Goal: Information Seeking & Learning: Learn about a topic

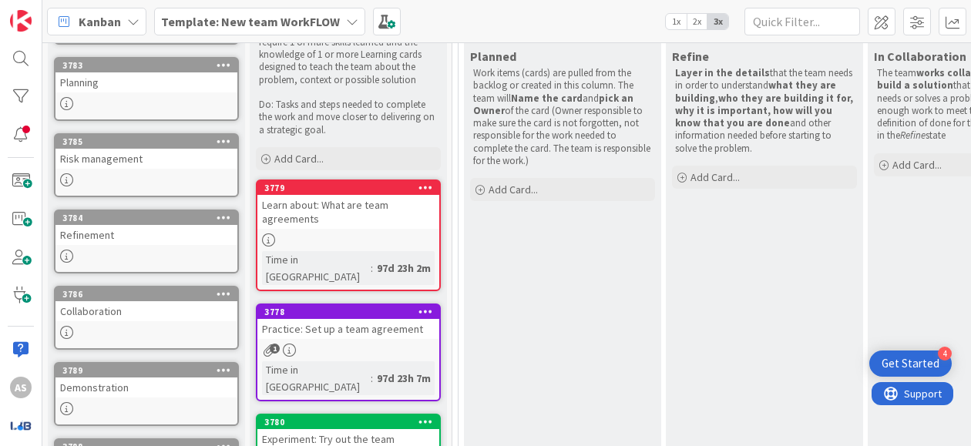
scroll to position [231, 0]
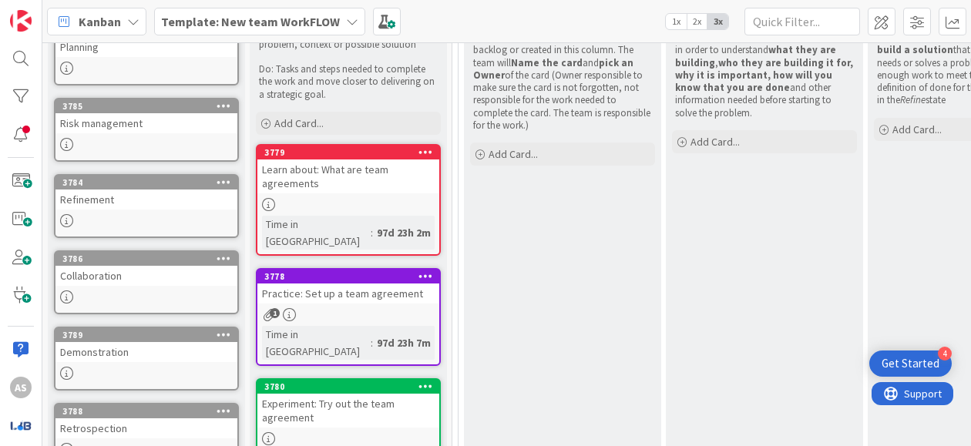
click at [364, 170] on div "Learn about: What are team agreements" at bounding box center [348, 177] width 182 height 34
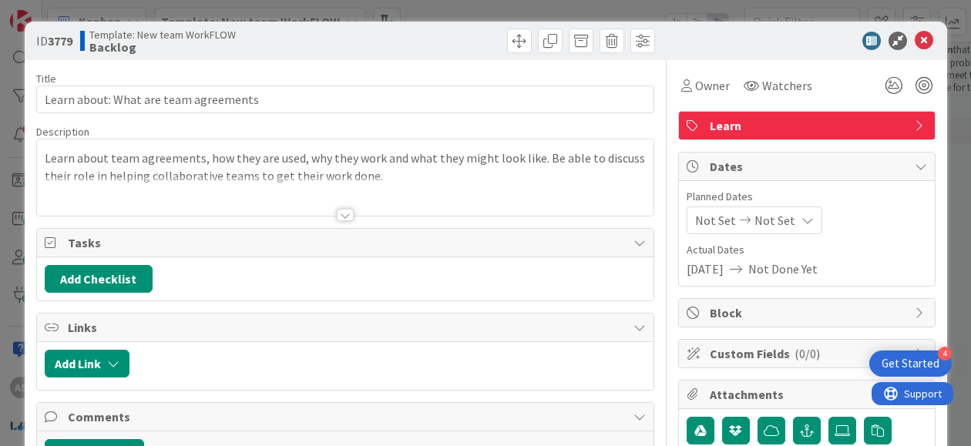
click at [337, 209] on div at bounding box center [345, 215] width 17 height 12
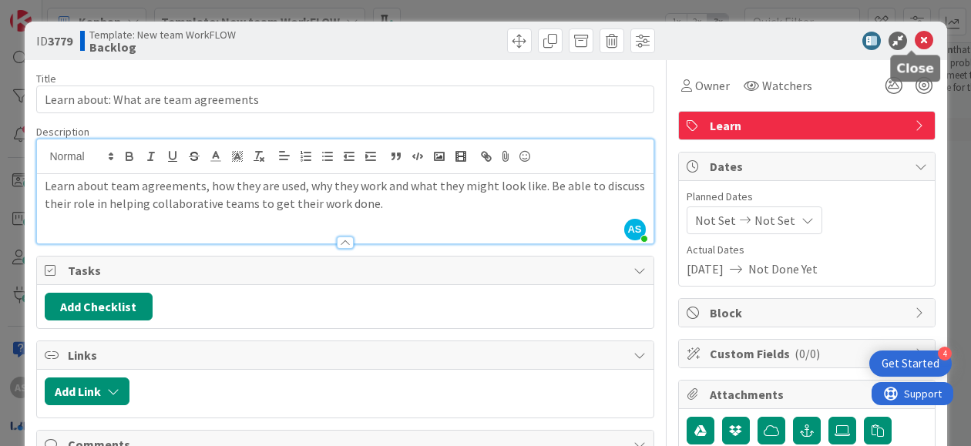
click at [915, 38] on icon at bounding box center [924, 41] width 19 height 19
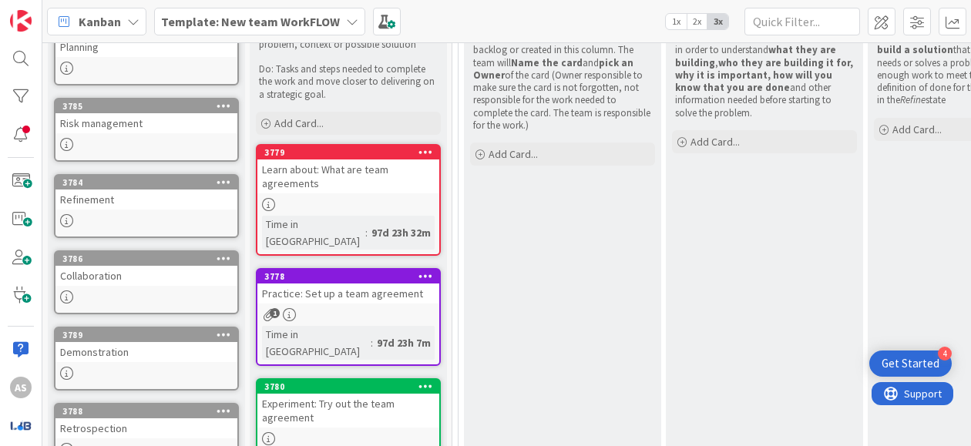
click at [322, 284] on div "Practice: Set up a team agreement" at bounding box center [348, 294] width 182 height 20
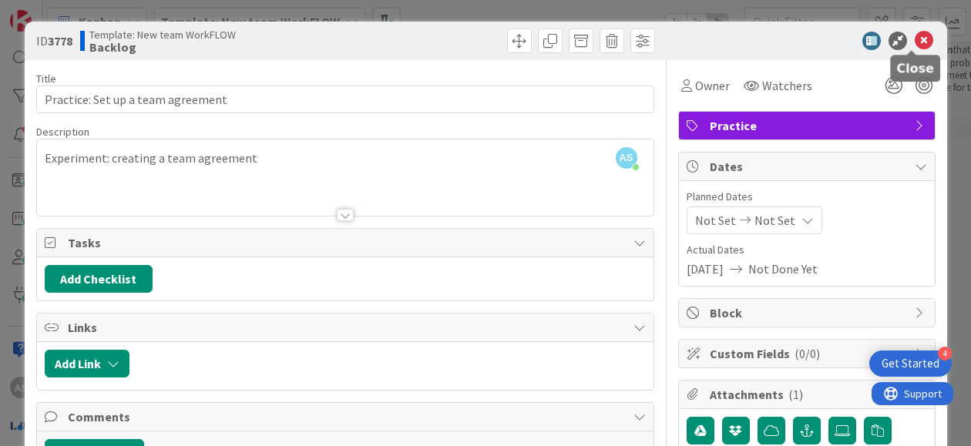
click at [915, 44] on icon at bounding box center [924, 41] width 19 height 19
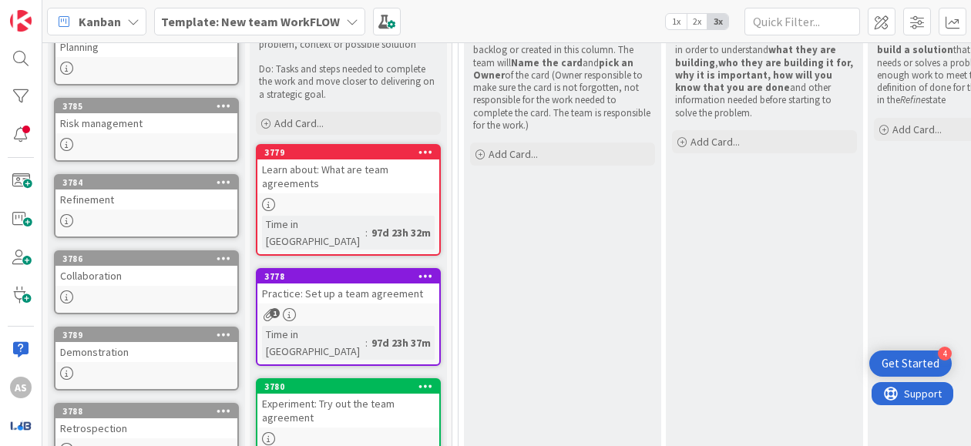
click at [342, 394] on div "Experiment: Try out the team agreement" at bounding box center [348, 411] width 182 height 34
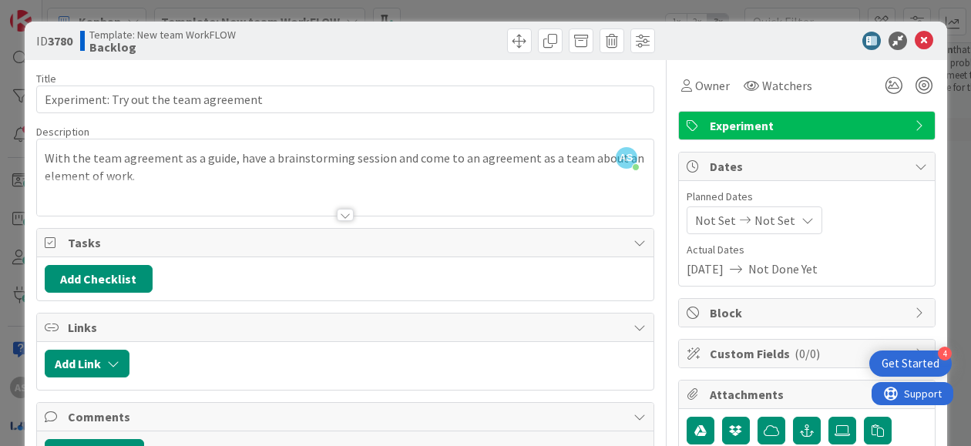
click at [342, 213] on div at bounding box center [345, 215] width 17 height 12
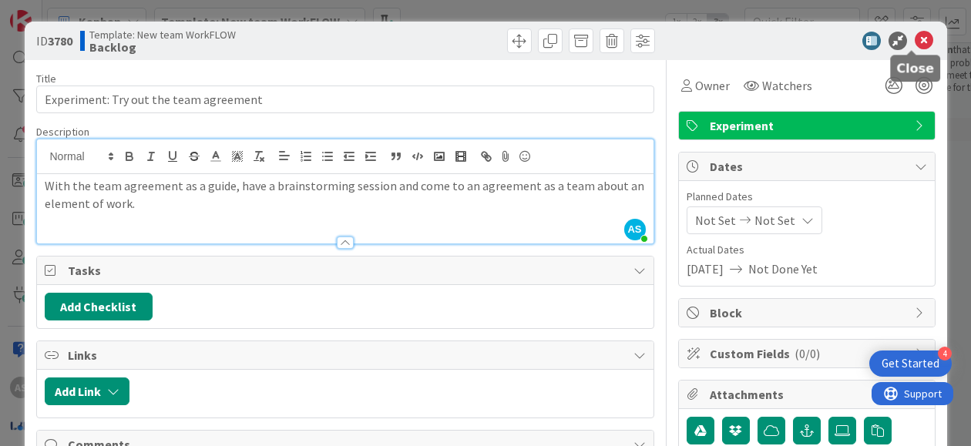
click at [919, 38] on icon at bounding box center [924, 41] width 19 height 19
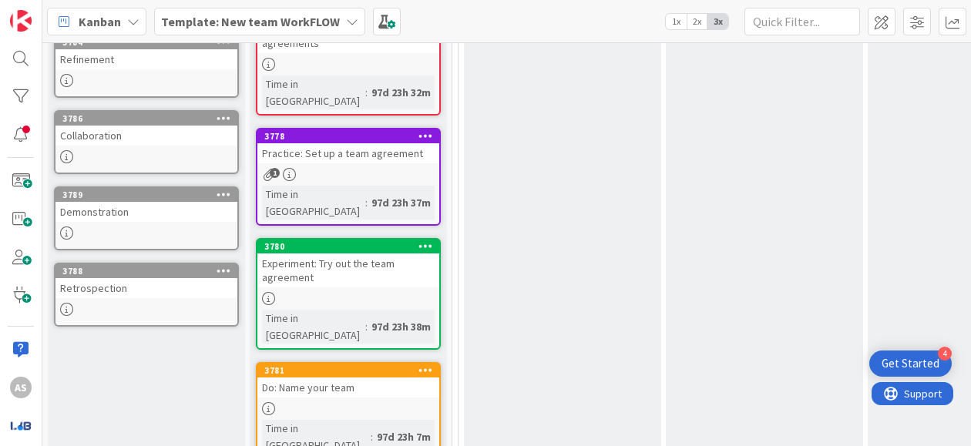
scroll to position [217, 0]
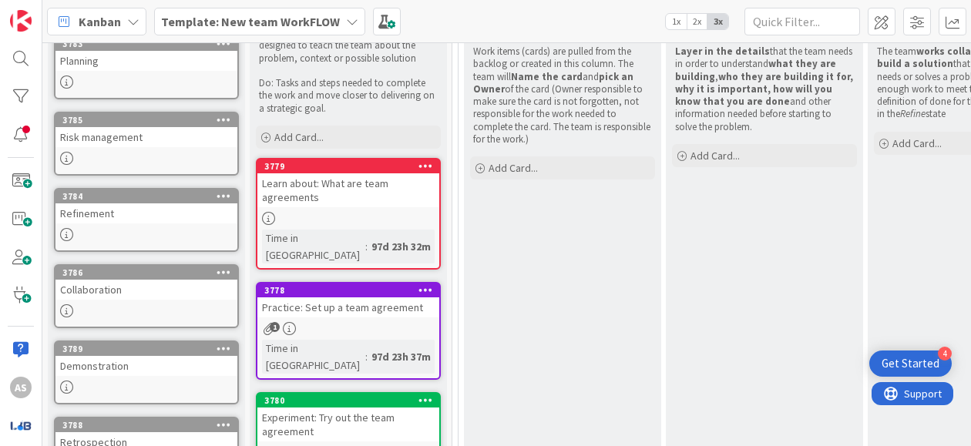
click at [378, 187] on div "Learn about: What are team agreements" at bounding box center [348, 190] width 182 height 34
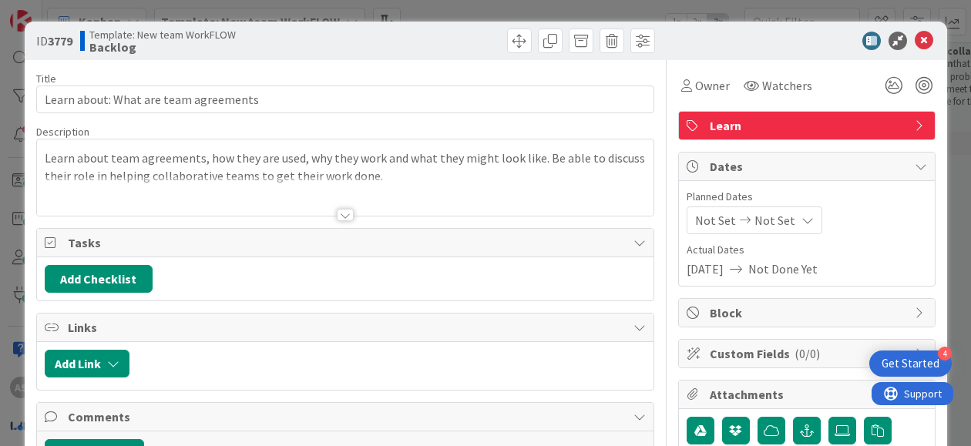
click at [343, 210] on div at bounding box center [345, 215] width 17 height 12
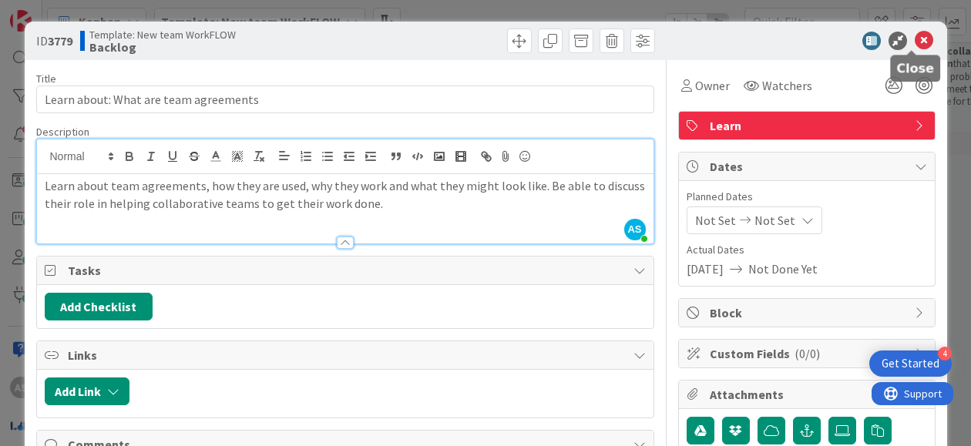
click at [915, 41] on icon at bounding box center [924, 41] width 19 height 19
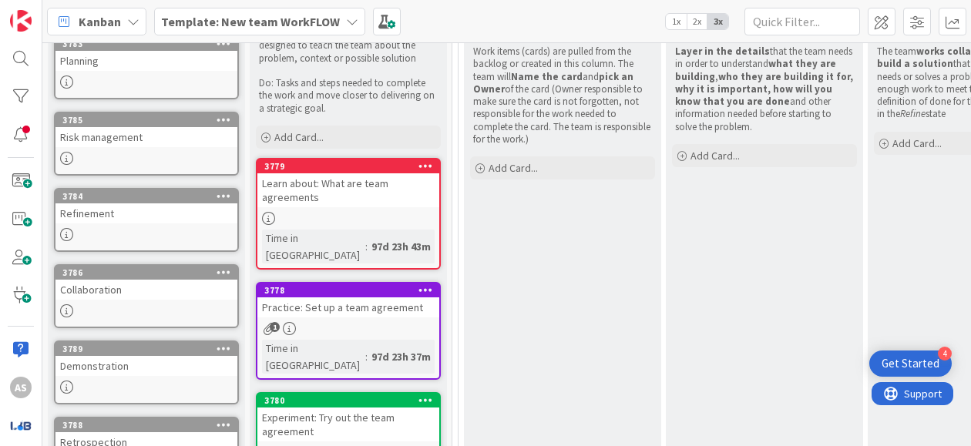
click at [331, 298] on div "Practice: Set up a team agreement" at bounding box center [348, 308] width 182 height 20
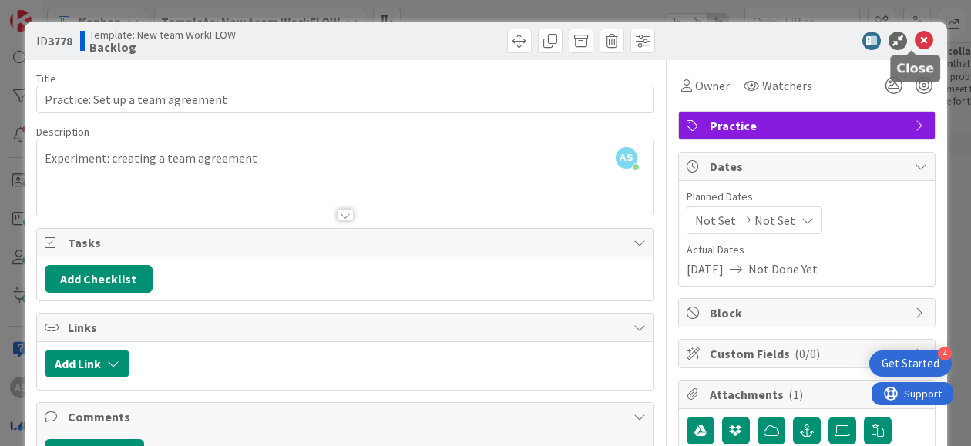
click at [915, 42] on icon at bounding box center [924, 41] width 19 height 19
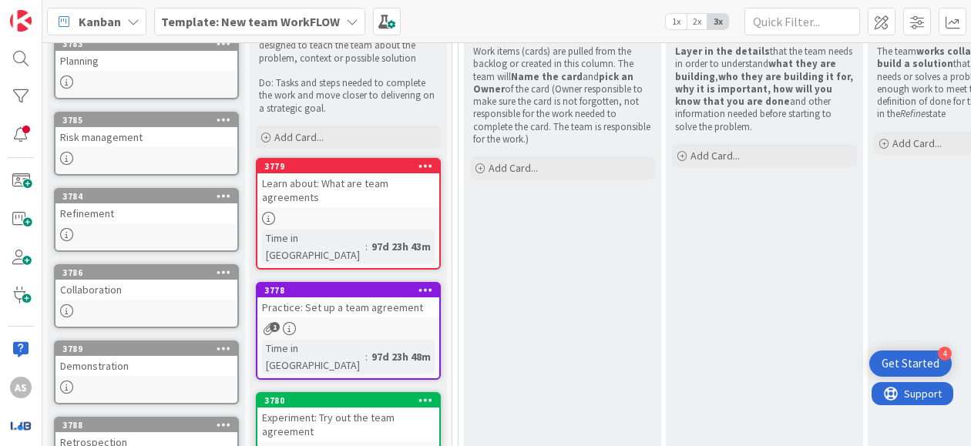
click at [330, 408] on div "Experiment: Try out the team agreement" at bounding box center [348, 425] width 182 height 34
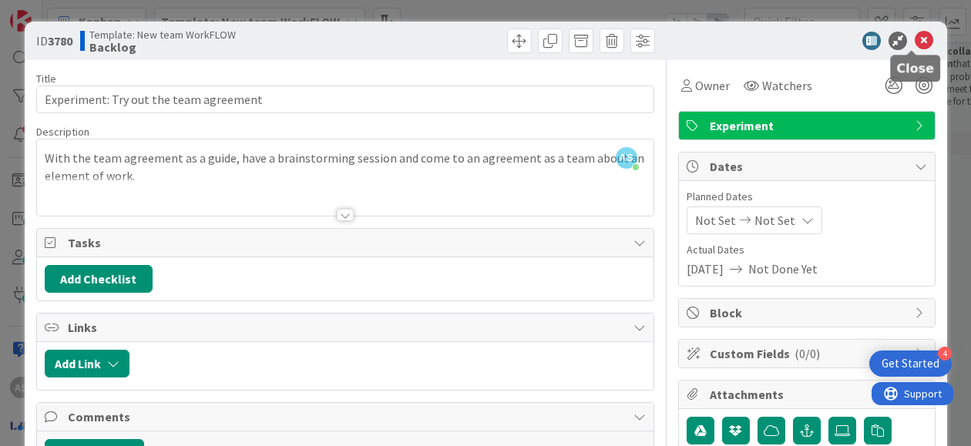
click at [917, 41] on icon at bounding box center [924, 41] width 19 height 19
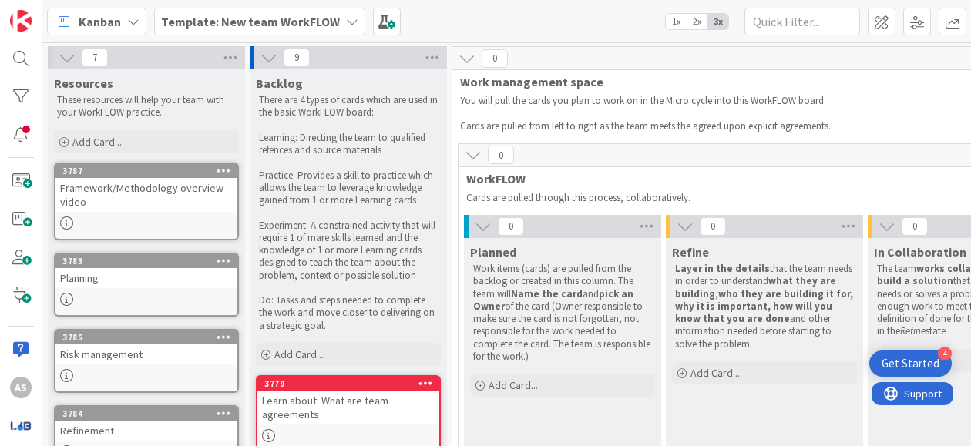
click at [278, 30] on div "Template: New team WorkFLOW" at bounding box center [259, 22] width 211 height 28
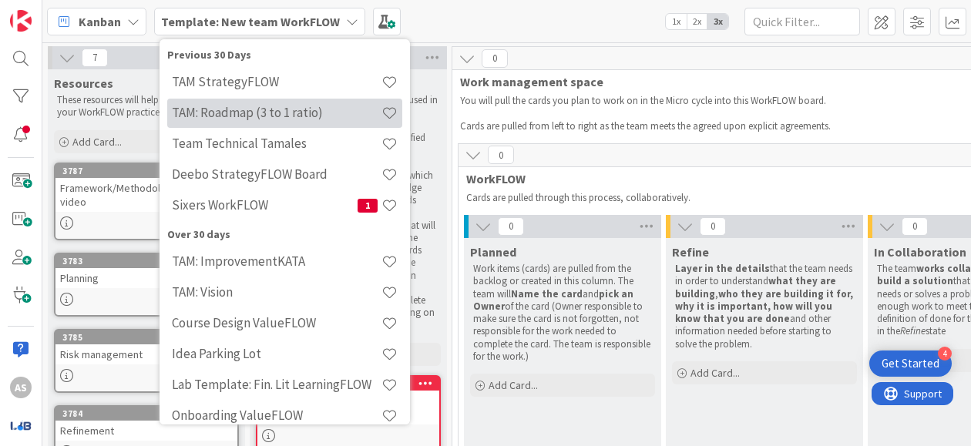
scroll to position [308, 0]
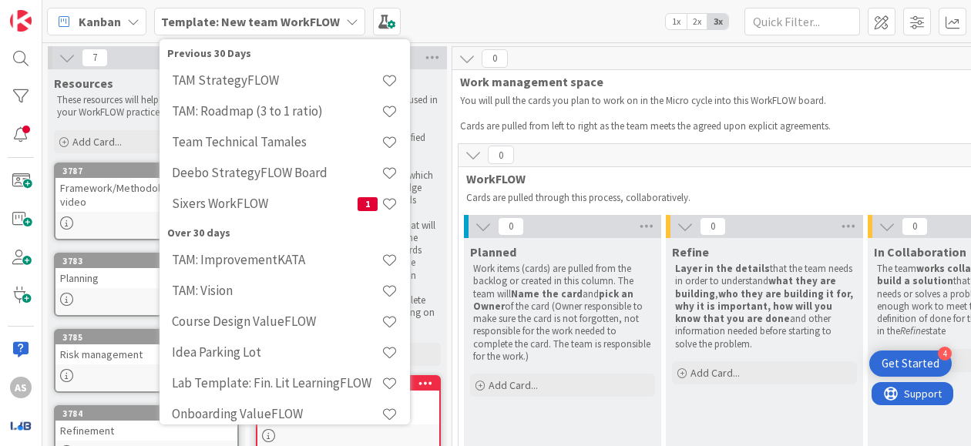
click at [525, 25] on div "Kanban Template: New team WorkFLOW Last 24 Hours Template: New team WorkFLOW Pr…" at bounding box center [506, 21] width 929 height 42
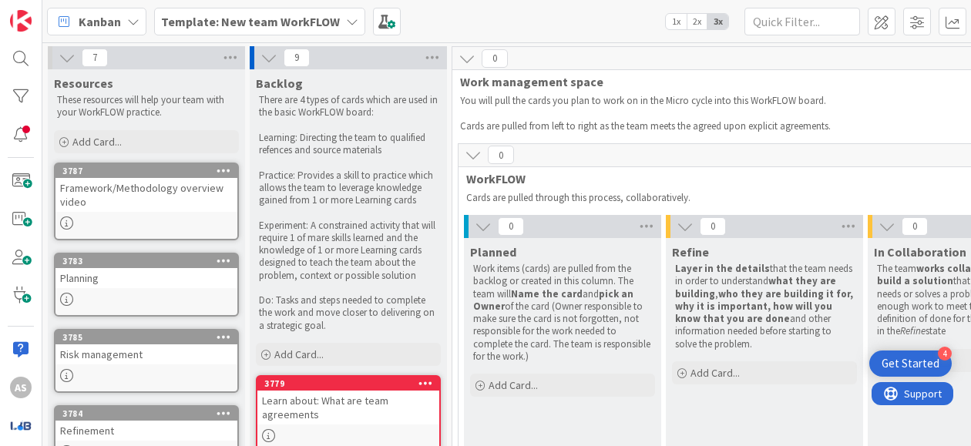
click at [318, 24] on b "Template: New team WorkFLOW" at bounding box center [250, 21] width 179 height 15
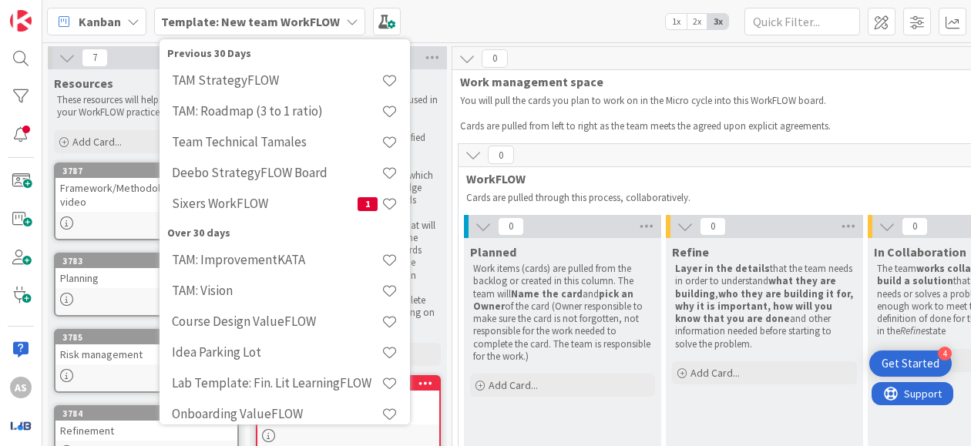
scroll to position [0, 0]
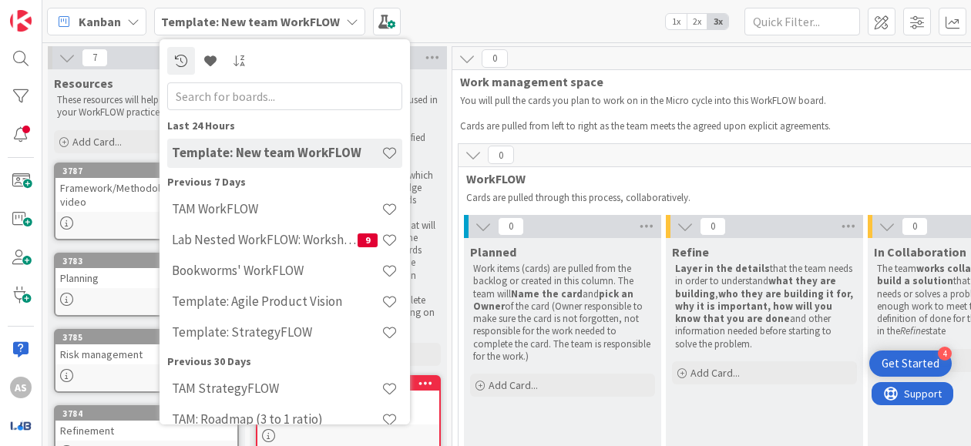
click at [318, 22] on b "Template: New team WorkFLOW" at bounding box center [250, 21] width 179 height 15
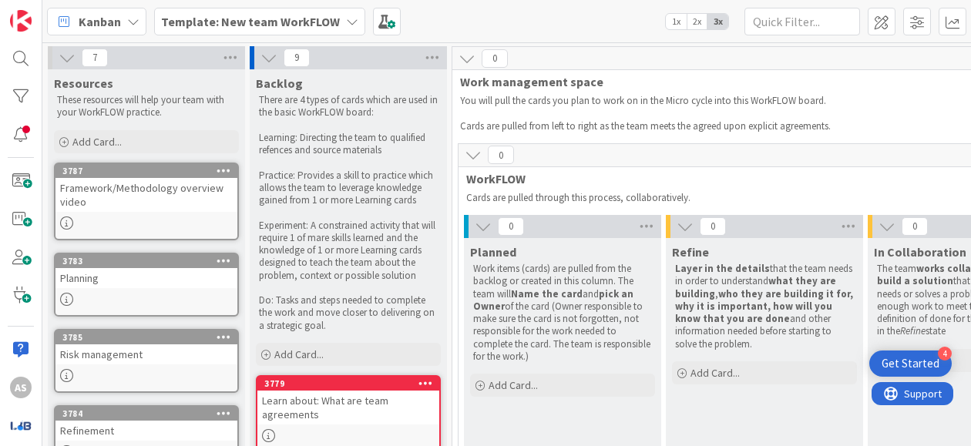
click at [225, 20] on b "Template: New team WorkFLOW" at bounding box center [250, 21] width 179 height 15
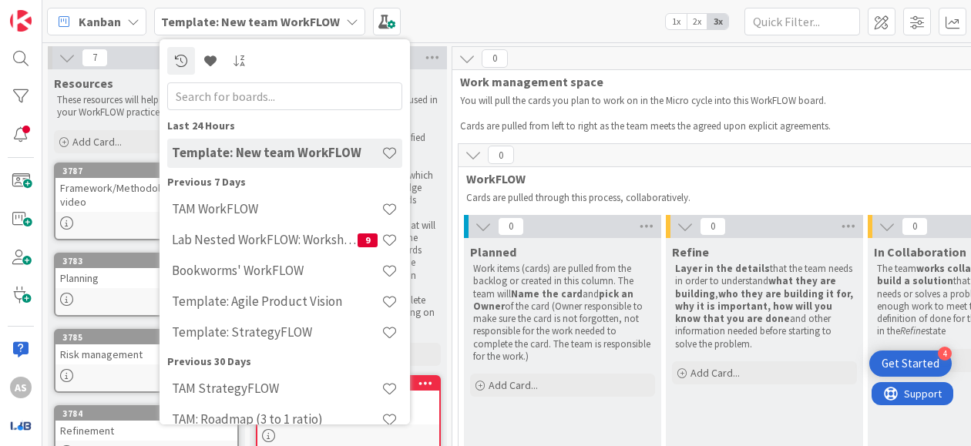
click at [225, 20] on b "Template: New team WorkFLOW" at bounding box center [250, 21] width 179 height 15
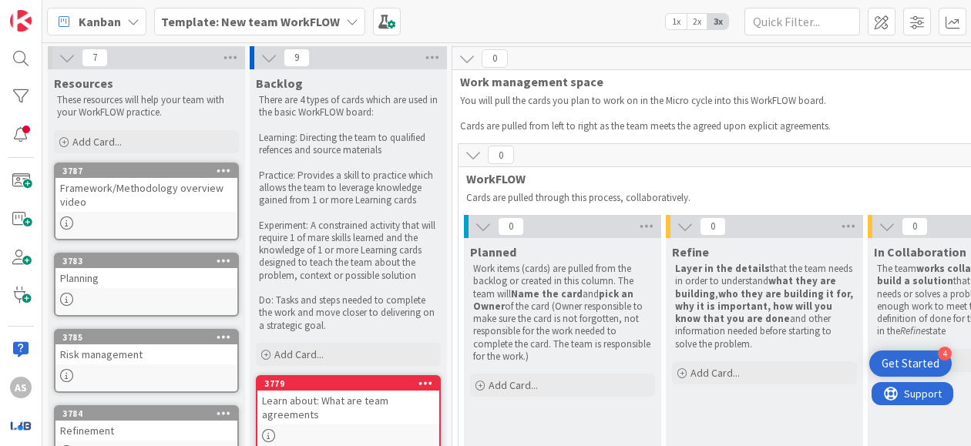
click at [312, 22] on b "Template: New team WorkFLOW" at bounding box center [250, 21] width 179 height 15
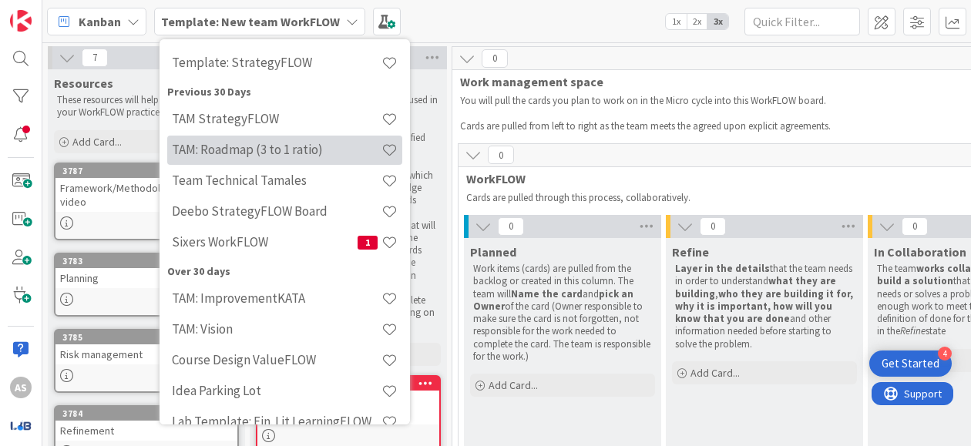
scroll to position [308, 0]
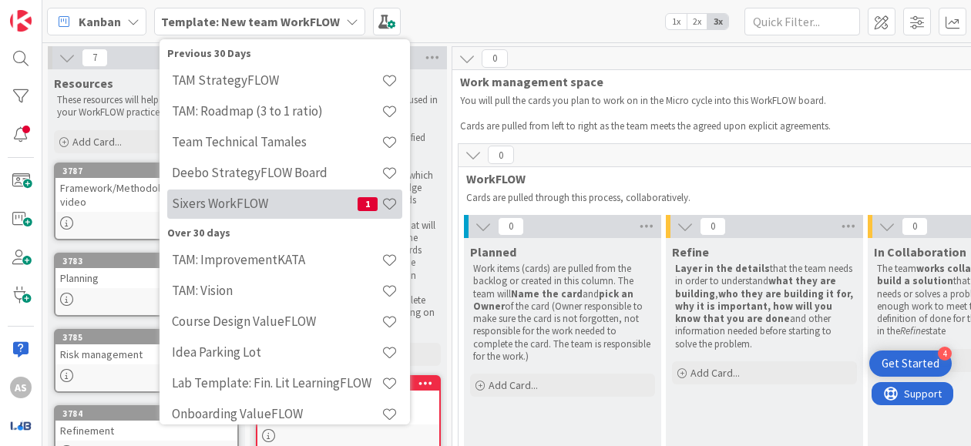
click at [301, 205] on h4 "Sixers WorkFLOW" at bounding box center [265, 203] width 186 height 15
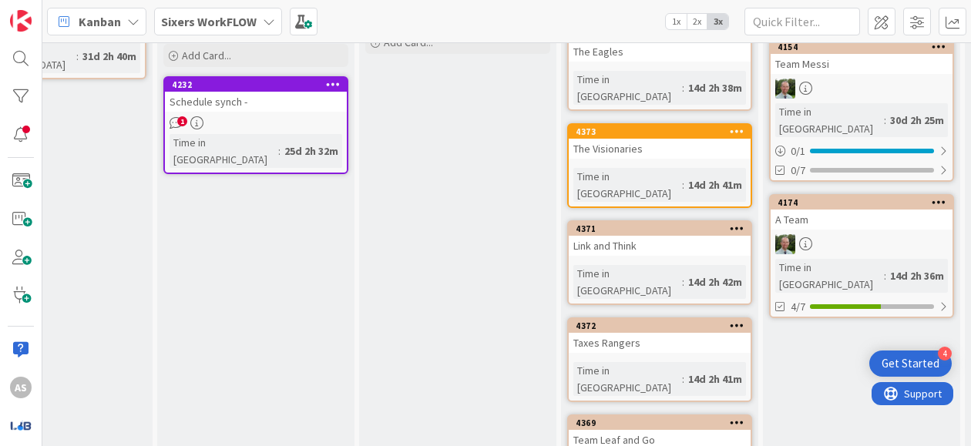
scroll to position [0, 294]
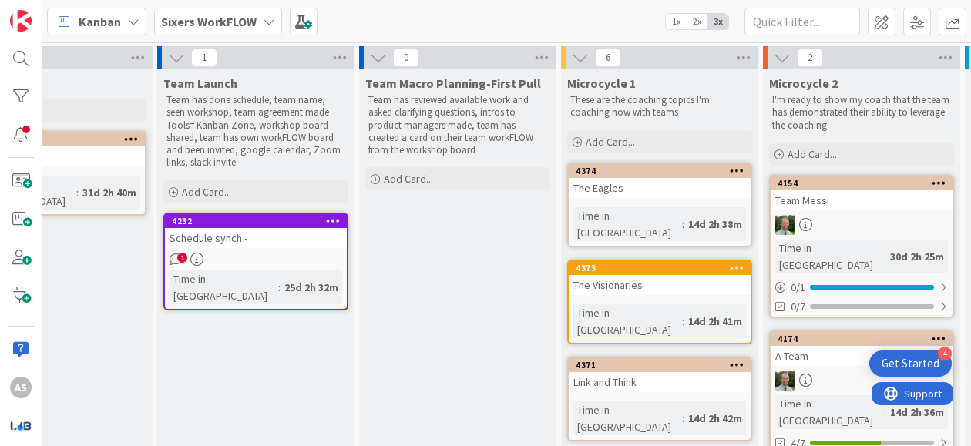
click at [205, 20] on b "Sixers WorkFLOW" at bounding box center [209, 21] width 96 height 15
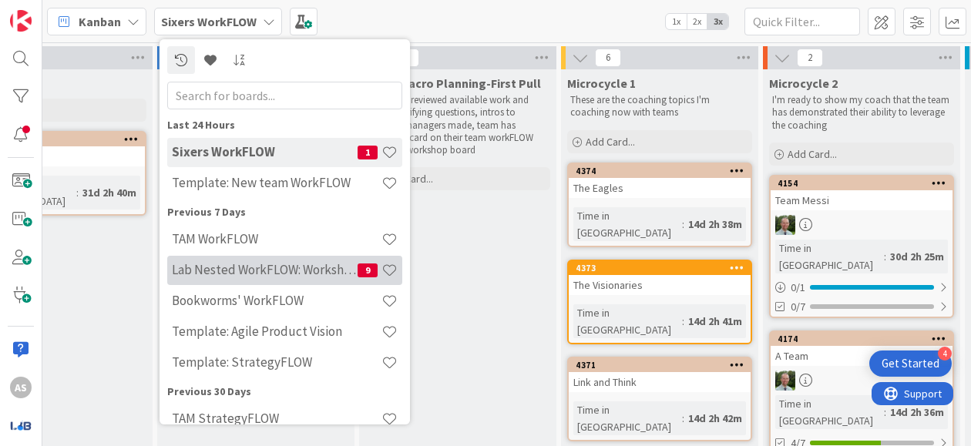
scroll to position [0, 0]
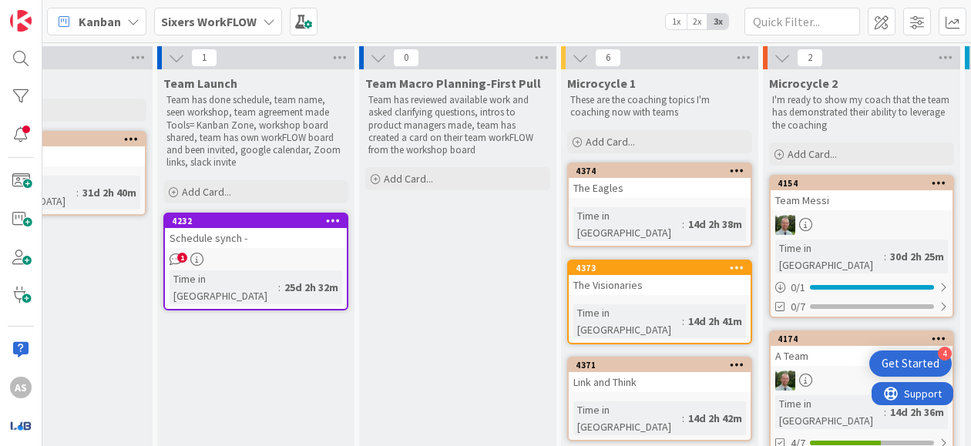
click at [396, 36] on div "Kanban Sixers WorkFLOW 1x 2x 3x" at bounding box center [506, 21] width 929 height 42
click at [761, 22] on input "text" at bounding box center [803, 22] width 116 height 28
type input "4233"
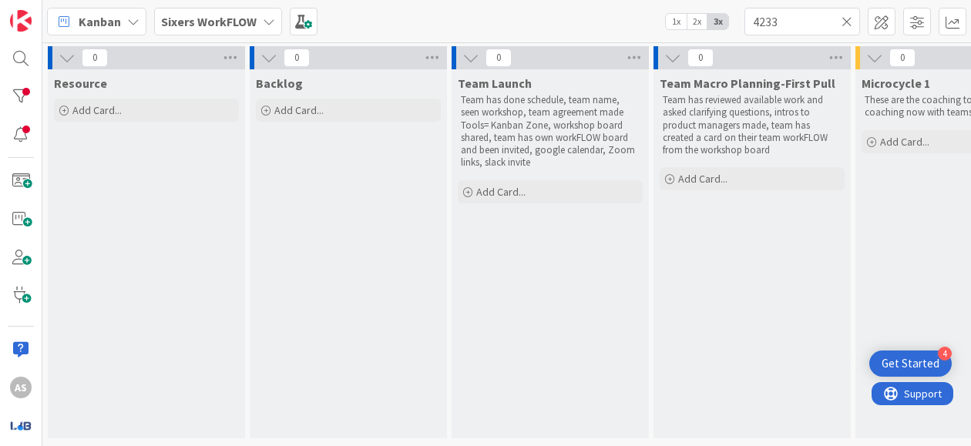
click at [849, 19] on icon at bounding box center [847, 22] width 11 height 14
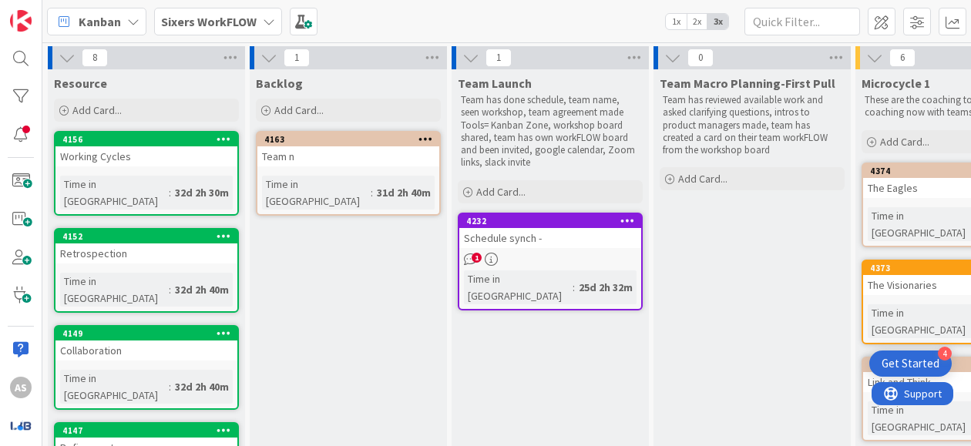
click at [218, 21] on b "Sixers WorkFLOW" at bounding box center [209, 21] width 96 height 15
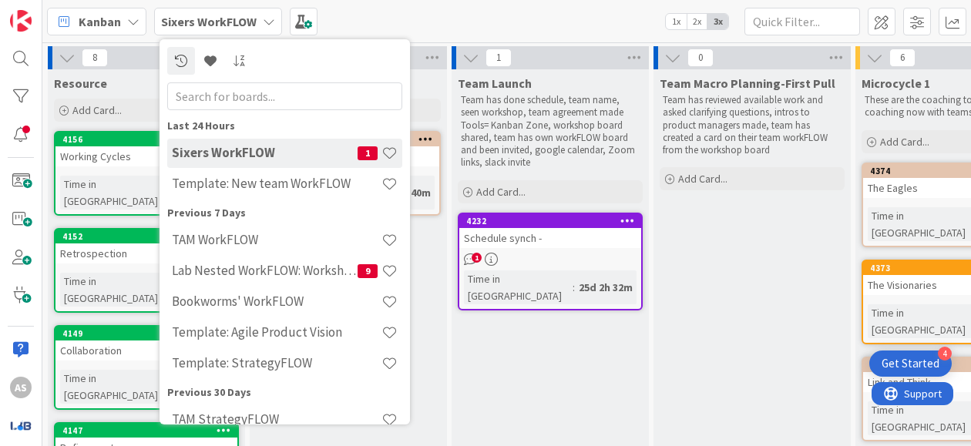
click at [354, 22] on div "Kanban Sixers WorkFLOW Last 24 Hours Sixers WorkFLOW 1 Template: New team WorkF…" at bounding box center [506, 21] width 929 height 42
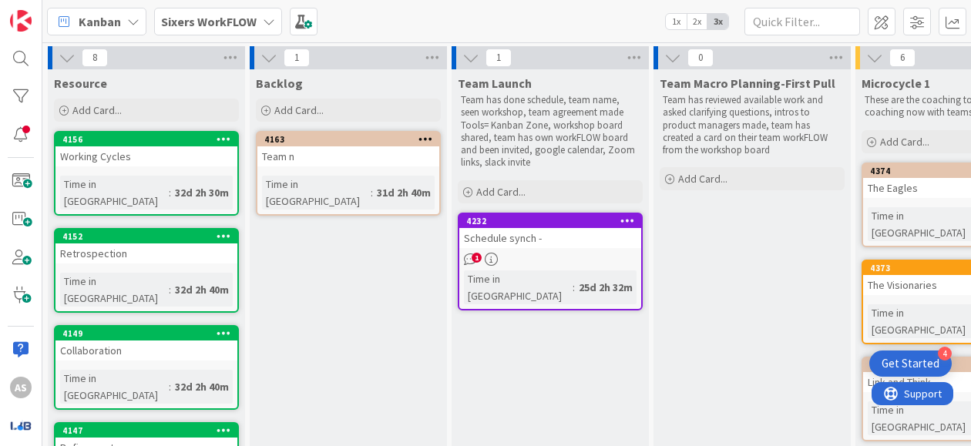
click at [560, 241] on div "Schedule synch -" at bounding box center [550, 238] width 182 height 20
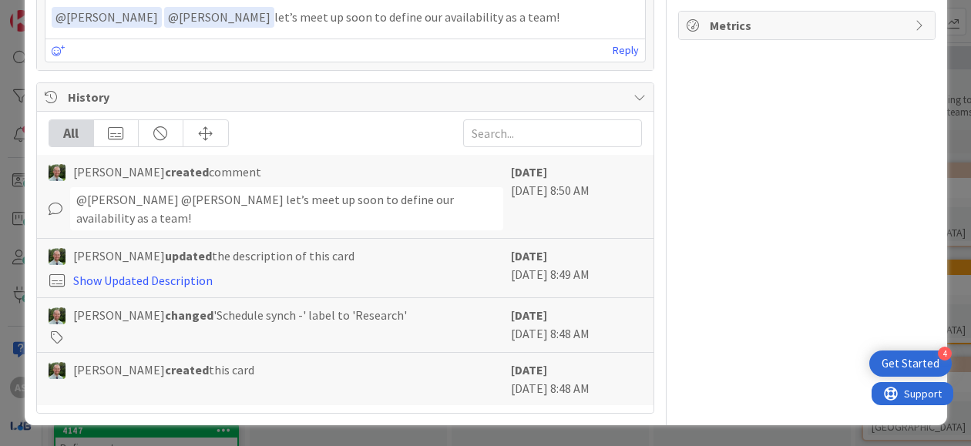
scroll to position [518, 0]
click at [182, 279] on link "Show Updated Description" at bounding box center [143, 279] width 140 height 15
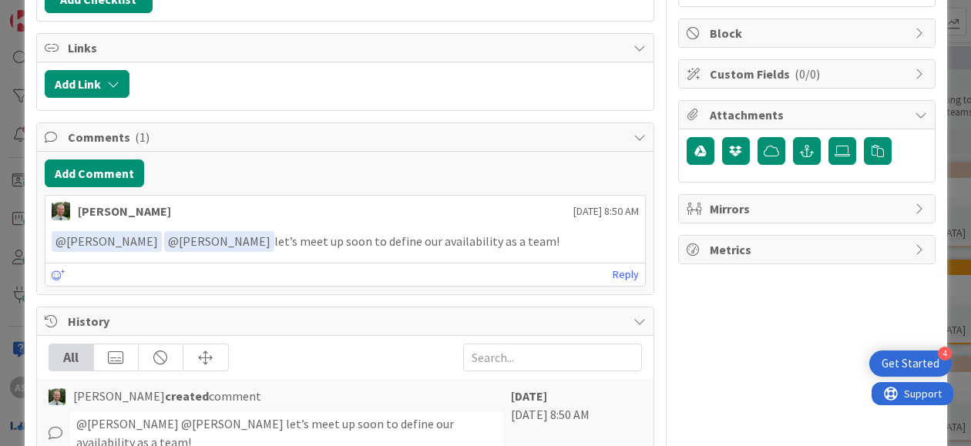
scroll to position [0, 0]
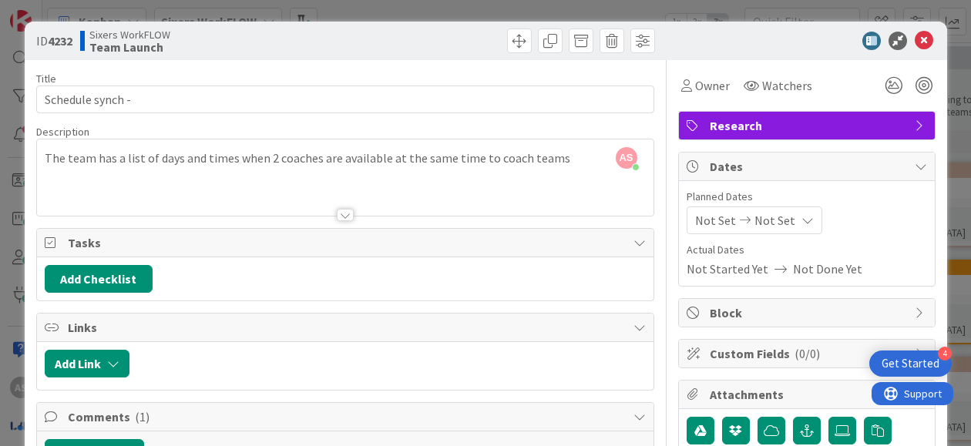
click at [337, 212] on div at bounding box center [345, 215] width 17 height 12
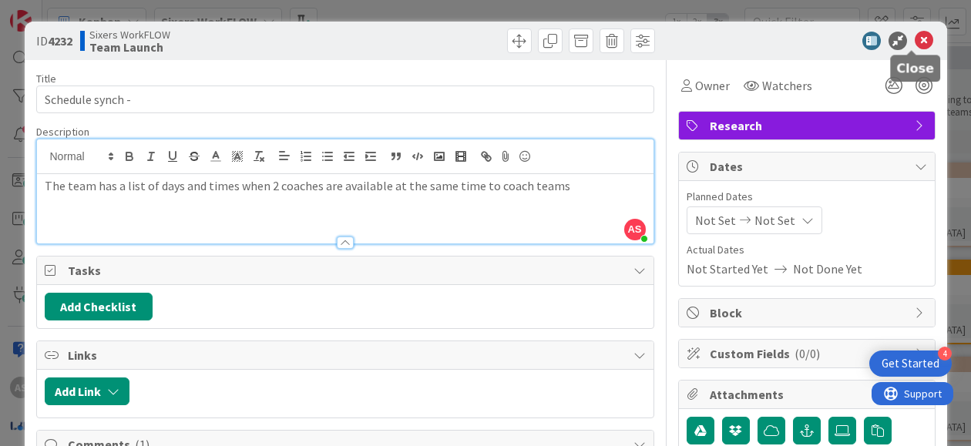
click at [916, 36] on icon at bounding box center [924, 41] width 19 height 19
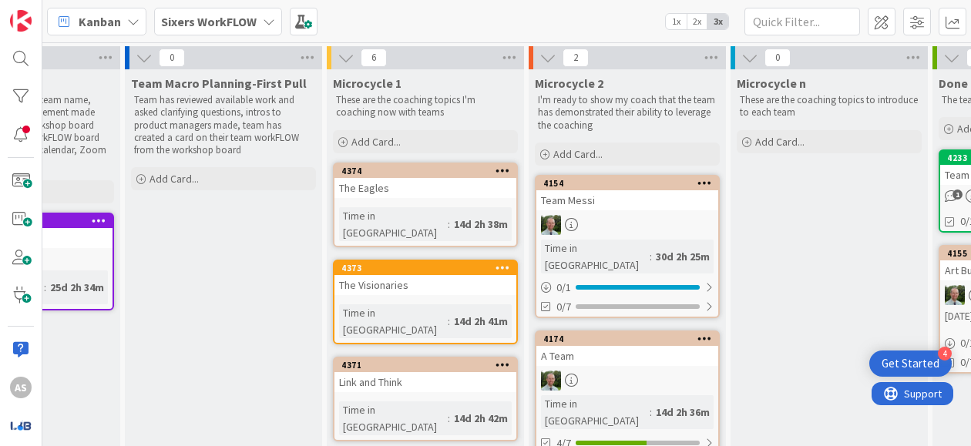
scroll to position [0, 786]
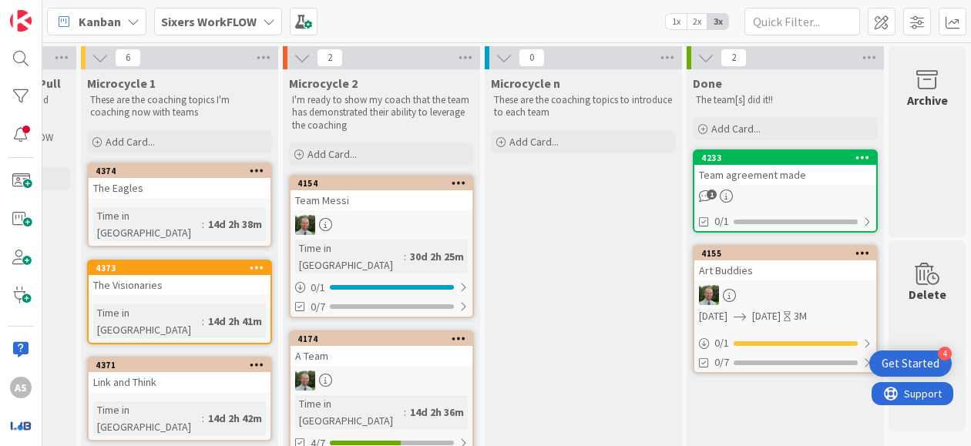
click at [734, 177] on div "Team agreement made" at bounding box center [786, 175] width 182 height 20
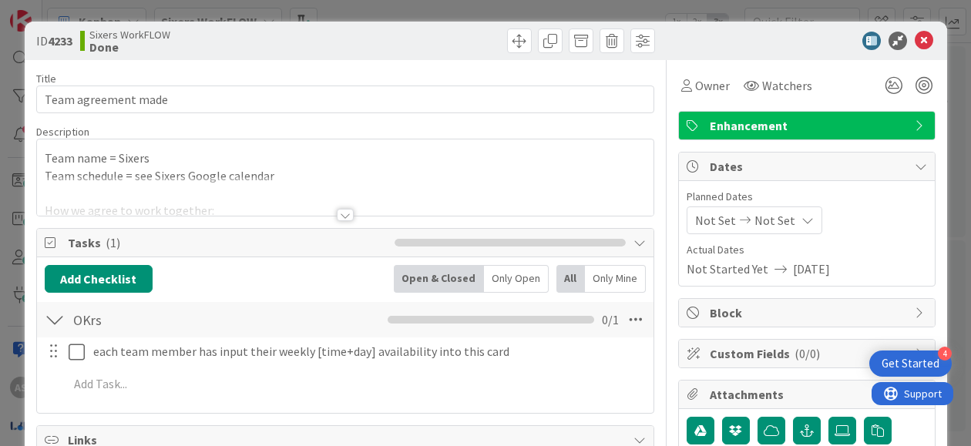
click at [337, 218] on div at bounding box center [345, 215] width 17 height 12
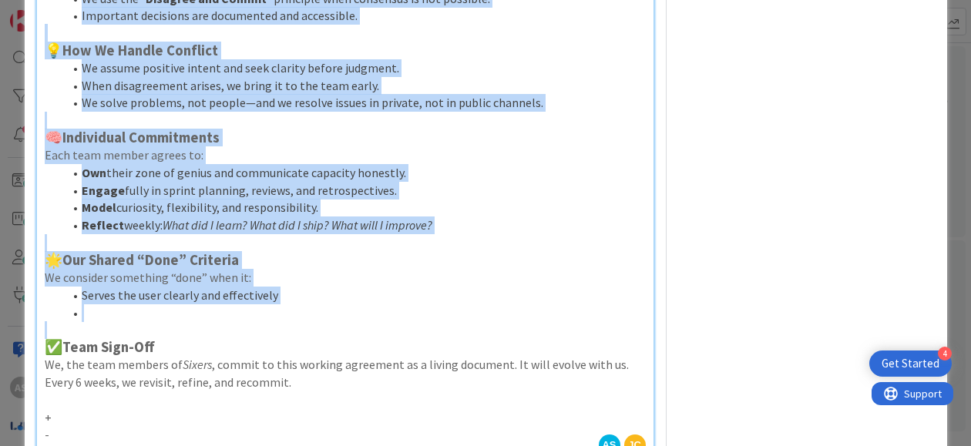
scroll to position [694, 0]
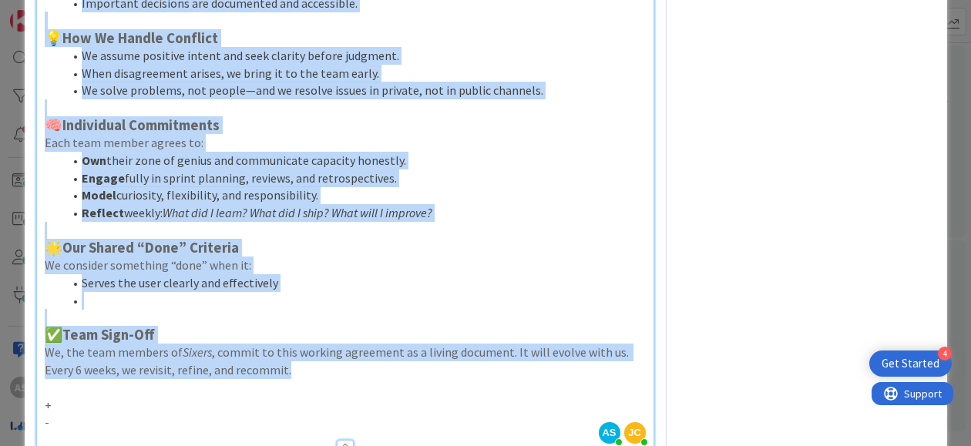
drag, startPoint x: 45, startPoint y: 181, endPoint x: 382, endPoint y: 347, distance: 376.1
copy div "Lore ipsu = Dolors Amet consecte = adi Elitse Doeius temporin Utl et dolor ma a…"
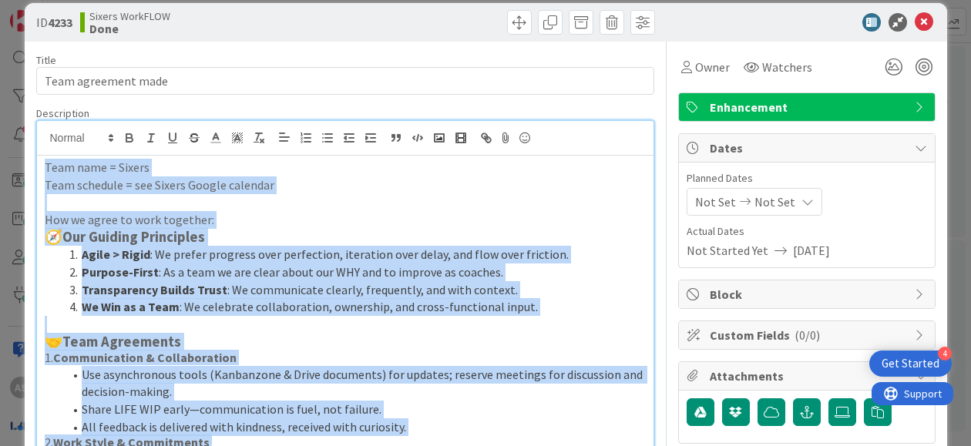
scroll to position [0, 0]
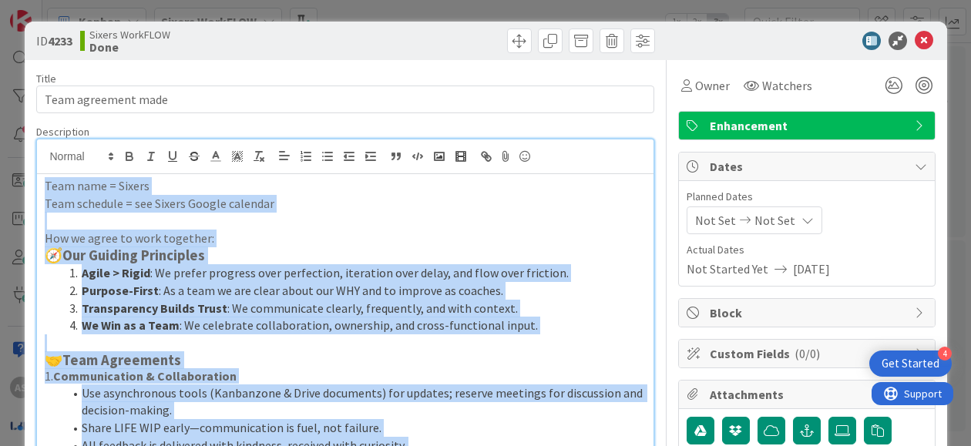
copy div "Lore ipsu = Dolors Amet consecte = adi Elitse Doeius temporin Utl et dolor ma a…"
click at [915, 42] on icon at bounding box center [924, 41] width 19 height 19
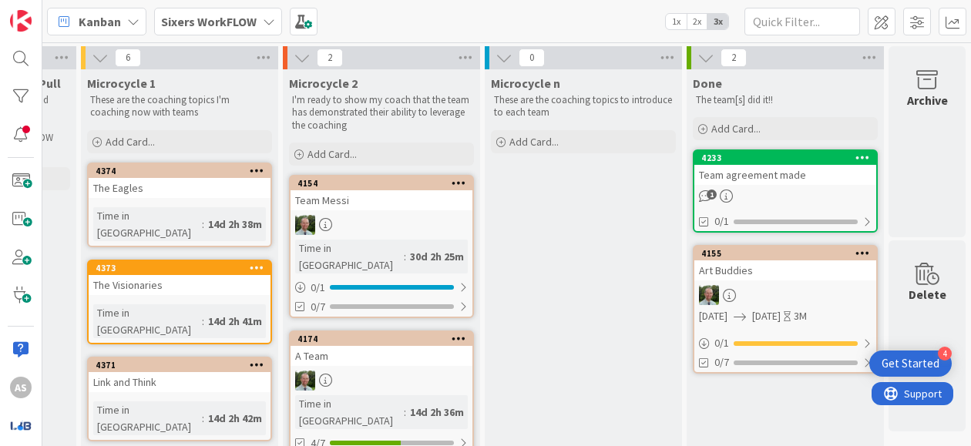
click at [241, 18] on b "Sixers WorkFLOW" at bounding box center [209, 21] width 96 height 15
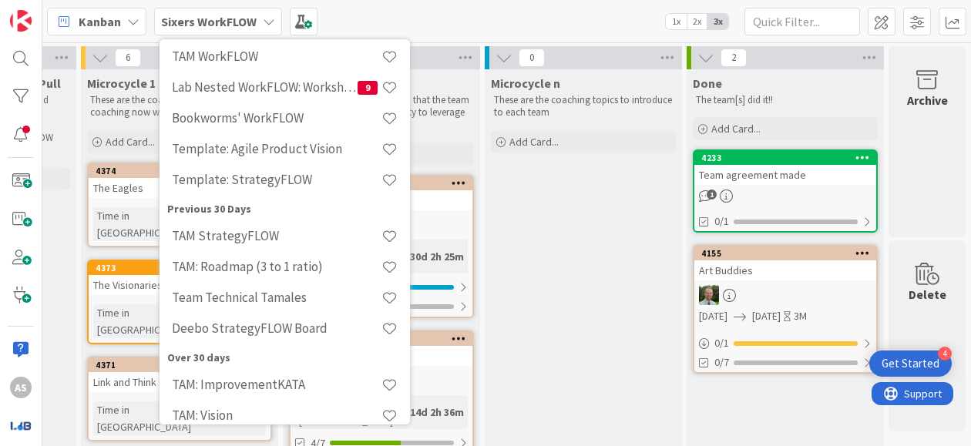
scroll to position [29, 0]
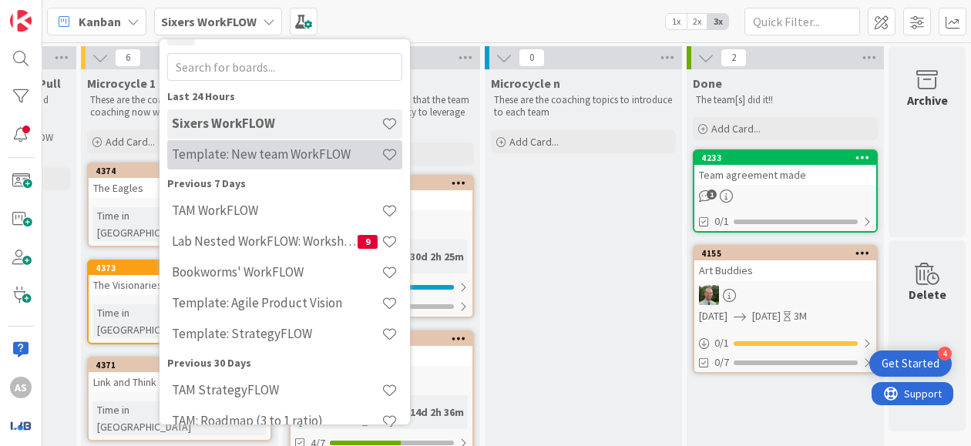
click at [308, 164] on div "Template: New team WorkFLOW" at bounding box center [284, 154] width 235 height 29
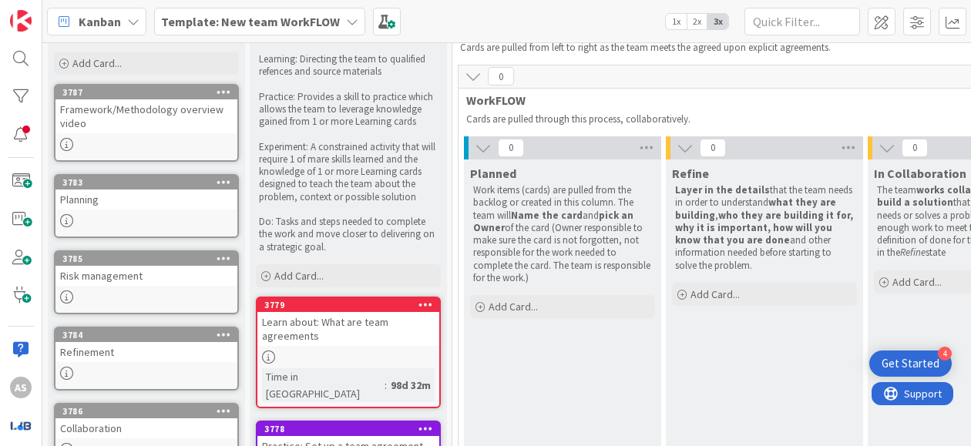
scroll to position [154, 0]
